Goal: Book appointment/travel/reservation

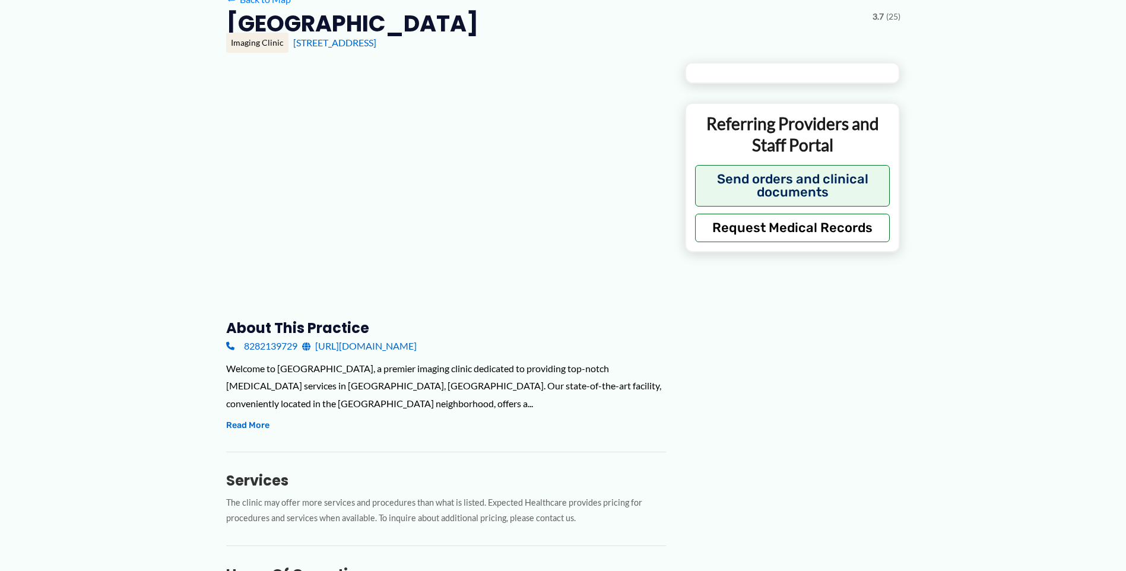
scroll to position [237, 0]
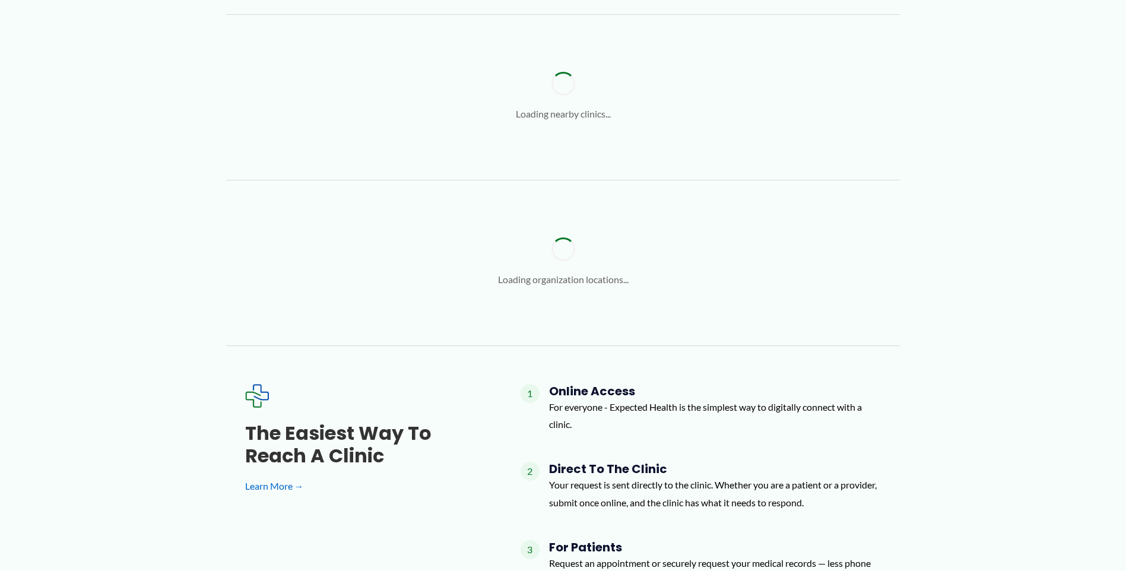
type input "**********"
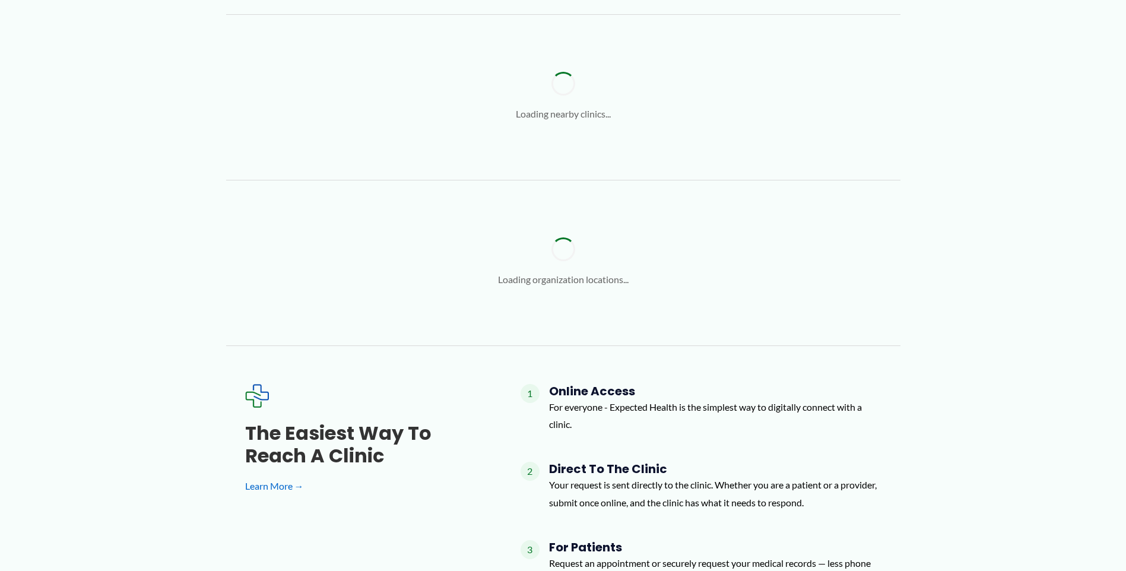
type input "**********"
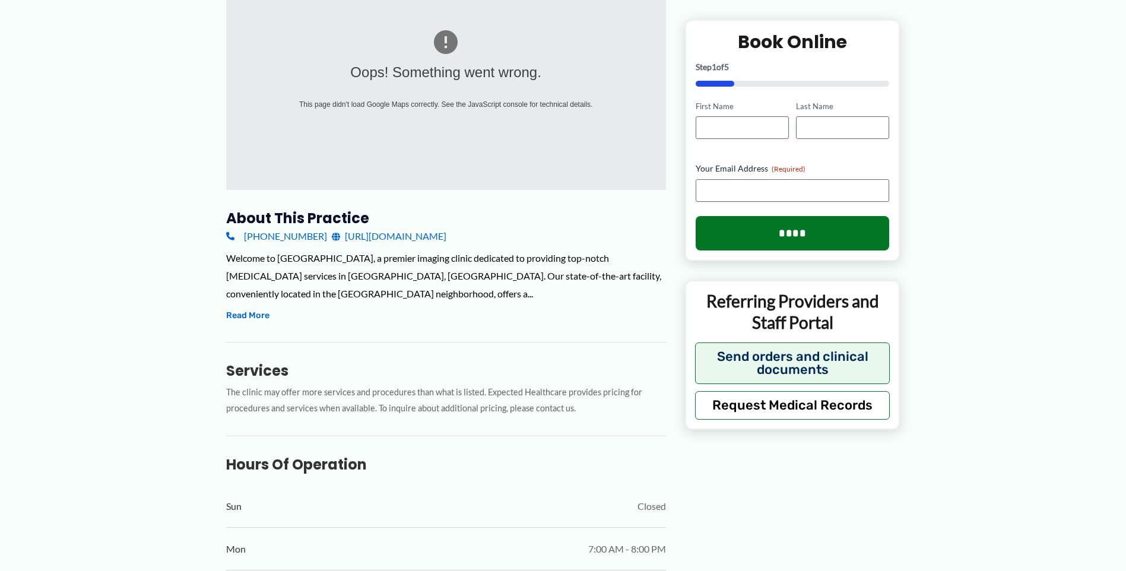
scroll to position [205, 0]
